Goal: Task Accomplishment & Management: Manage account settings

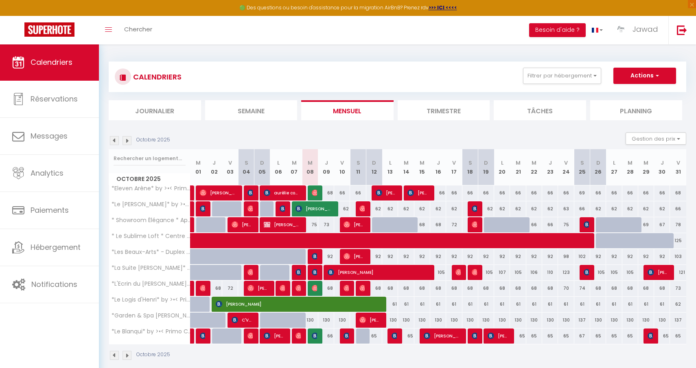
click at [315, 257] on img at bounding box center [315, 256] width 7 height 7
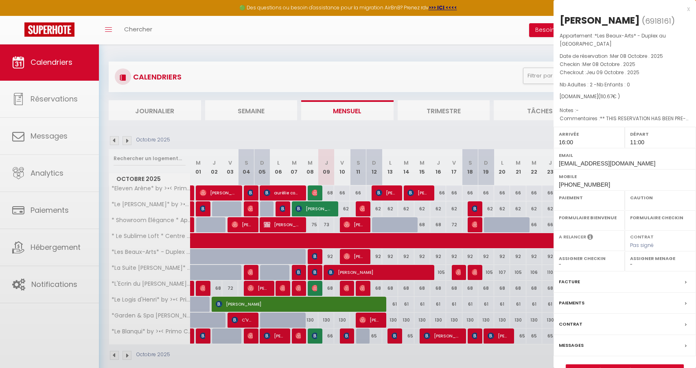
select select "OK"
select select "1"
select select "0"
select select "1"
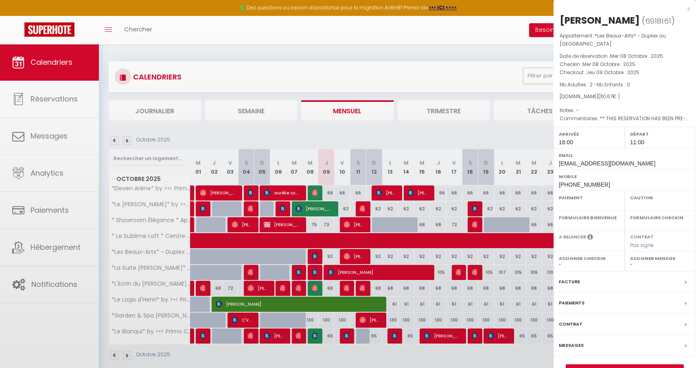
select select
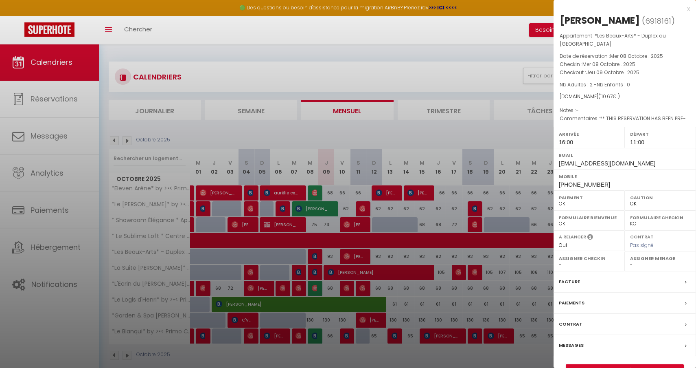
select select "35702"
click at [399, 257] on div at bounding box center [348, 184] width 696 height 368
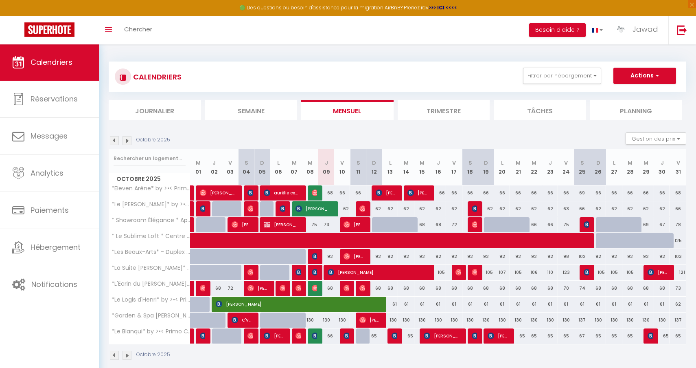
click at [313, 272] on img at bounding box center [315, 272] width 7 height 7
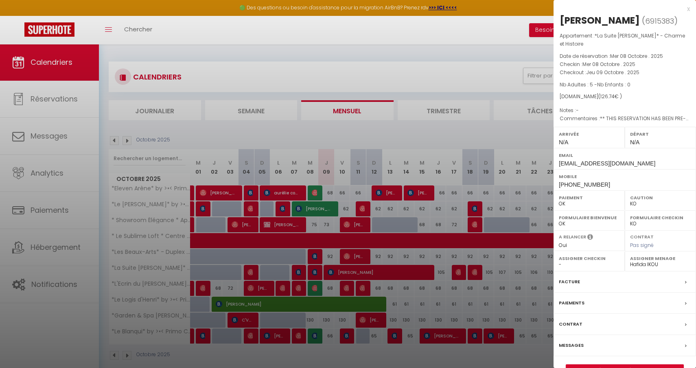
click at [313, 272] on div at bounding box center [348, 184] width 696 height 368
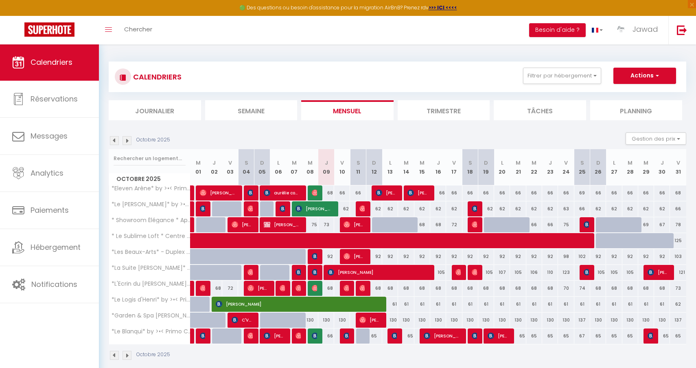
click at [301, 272] on img at bounding box center [299, 272] width 7 height 7
select select "OK"
select select "1"
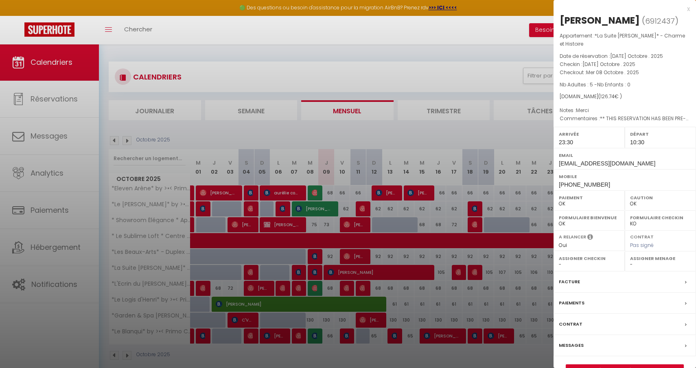
click at [301, 272] on div at bounding box center [348, 184] width 696 height 368
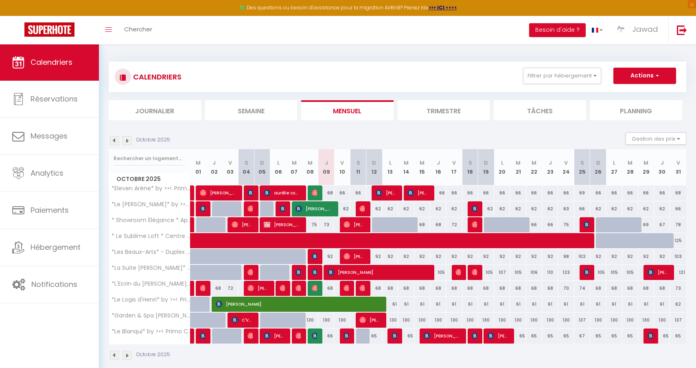
click at [347, 288] on img at bounding box center [347, 288] width 7 height 7
select select "44582"
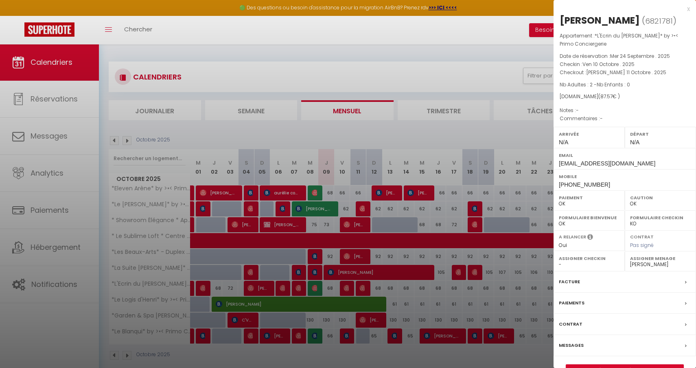
click at [347, 288] on div at bounding box center [348, 184] width 696 height 368
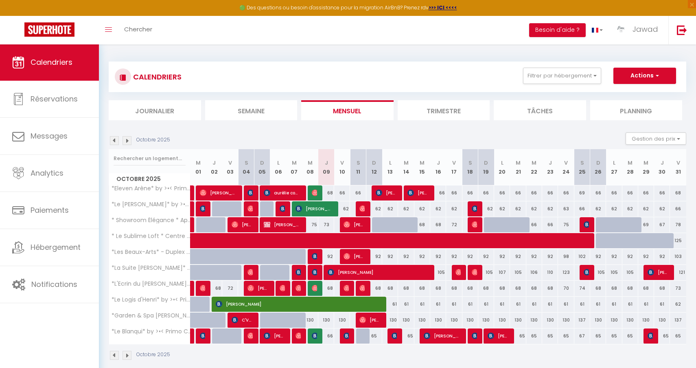
click at [347, 337] on img at bounding box center [347, 335] width 7 height 7
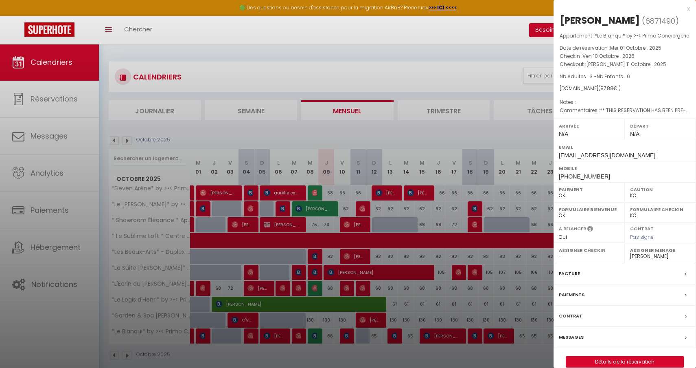
click at [347, 337] on div at bounding box center [348, 184] width 696 height 368
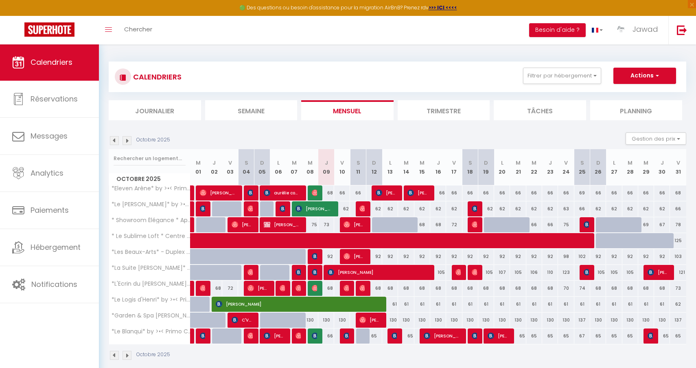
click at [314, 336] on img at bounding box center [315, 335] width 7 height 7
select select "OK"
select select "1"
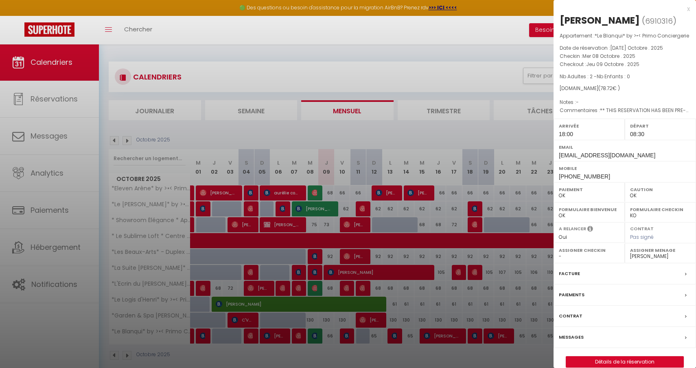
click at [314, 336] on div at bounding box center [348, 184] width 696 height 368
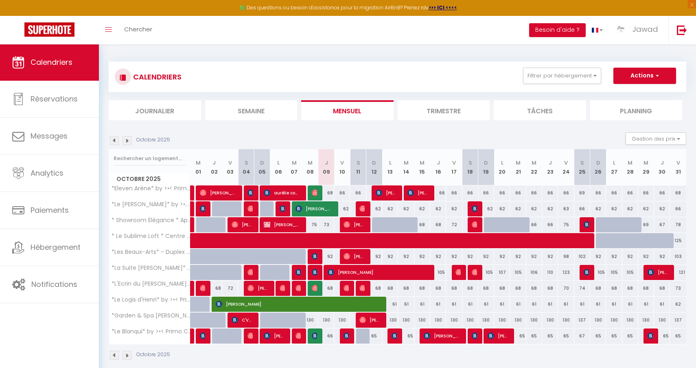
click at [396, 337] on img at bounding box center [395, 335] width 7 height 7
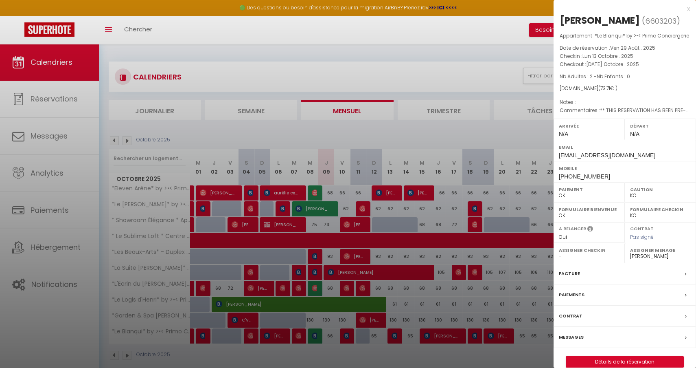
click at [396, 337] on div at bounding box center [348, 184] width 696 height 368
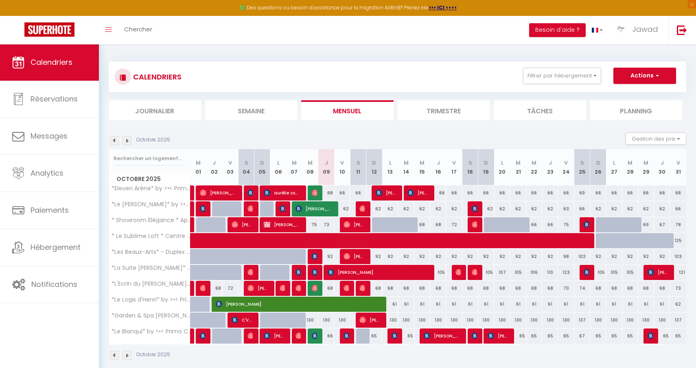
click at [356, 255] on span "[PERSON_NAME]" at bounding box center [354, 255] width 21 height 15
select select "OK"
select select "1"
select select "35702"
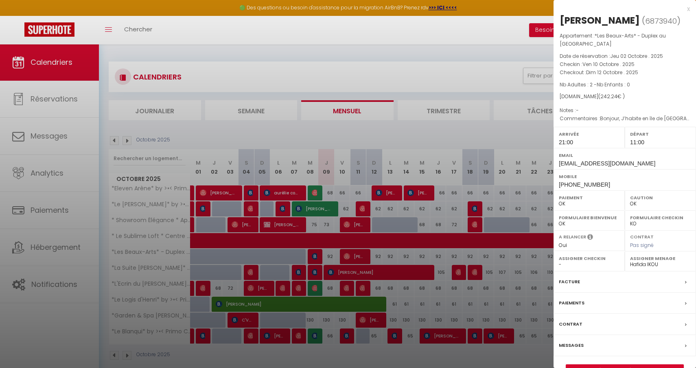
click at [509, 57] on div at bounding box center [348, 184] width 696 height 368
